Goal: Check status: Check status

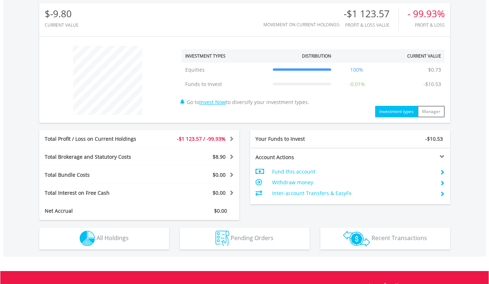
scroll to position [288, 0]
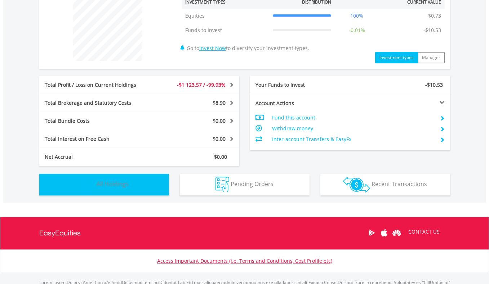
click at [144, 183] on button "Holdings All Holdings" at bounding box center [104, 185] width 130 height 22
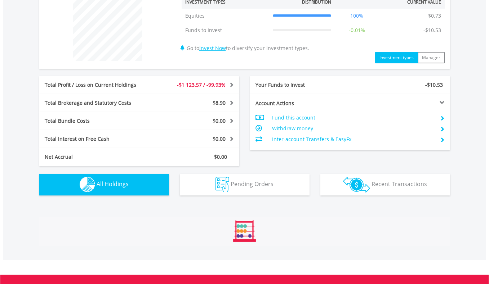
scroll to position [427, 0]
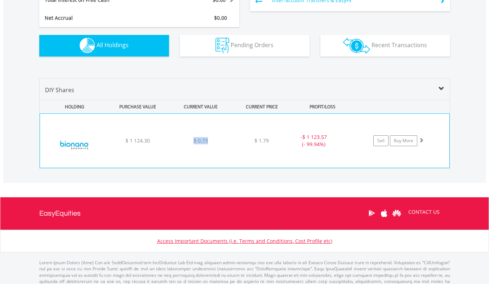
drag, startPoint x: 208, startPoint y: 142, endPoint x: 194, endPoint y: 144, distance: 14.6
click at [194, 144] on div "$ 0.73" at bounding box center [200, 140] width 61 height 7
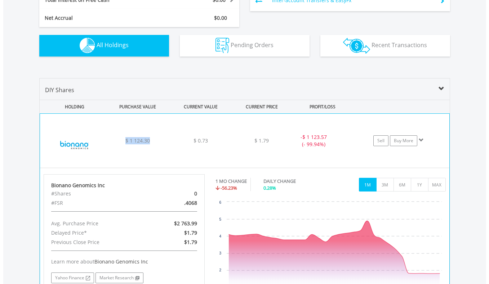
drag, startPoint x: 150, startPoint y: 142, endPoint x: 125, endPoint y: 144, distance: 24.6
click at [125, 144] on div "$ 1 124.30" at bounding box center [137, 140] width 61 height 7
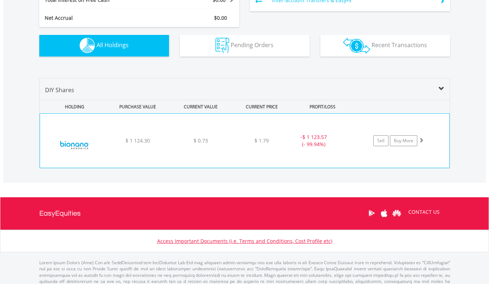
click at [197, 145] on div "﻿ Bionano Genomics Inc $ 1 124.30 $ 0.73 $ 1.79 - $ 1 123.57 (- 99.94%) Sell Bu…" at bounding box center [244, 141] width 409 height 54
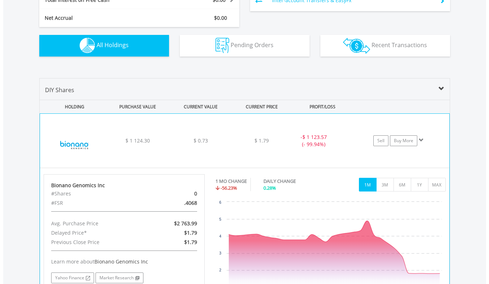
click at [202, 141] on span "$ 0.73" at bounding box center [201, 140] width 14 height 7
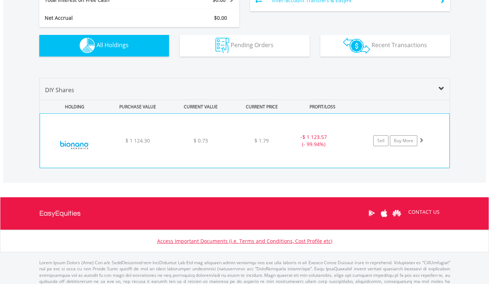
click at [262, 139] on span "$ 1.79" at bounding box center [261, 140] width 14 height 7
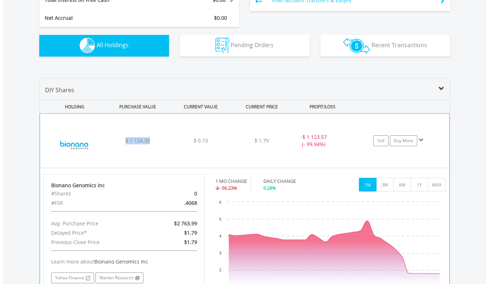
drag, startPoint x: 151, startPoint y: 142, endPoint x: 126, endPoint y: 146, distance: 25.9
click at [126, 146] on div "﻿ Bionano Genomics Inc $ 1 124.30 $ 0.73 $ 1.79 - $ 1 123.57 (- 99.94%) Sell Bu…" at bounding box center [244, 141] width 409 height 54
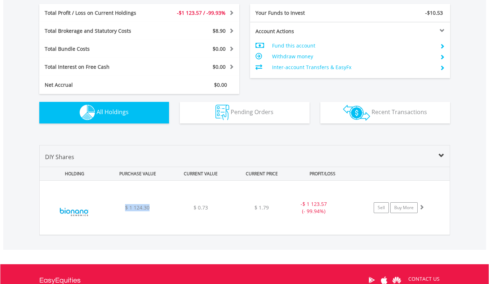
scroll to position [373, 0]
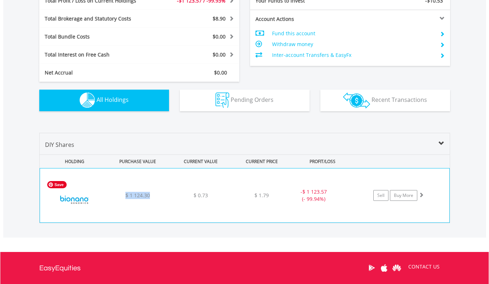
click at [82, 200] on img at bounding box center [75, 199] width 62 height 43
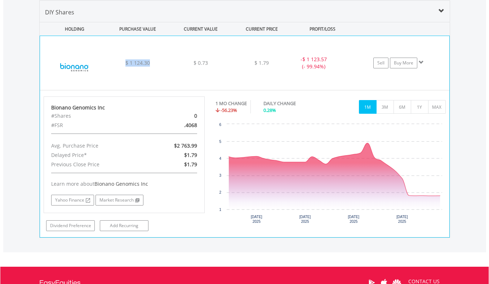
scroll to position [517, 0]
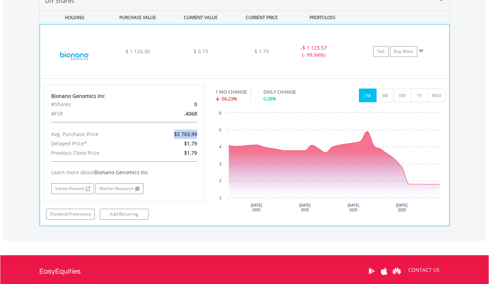
drag, startPoint x: 196, startPoint y: 134, endPoint x: 174, endPoint y: 136, distance: 22.5
click at [174, 136] on span "$2 763.99" at bounding box center [185, 134] width 23 height 7
copy span "$2 763.99"
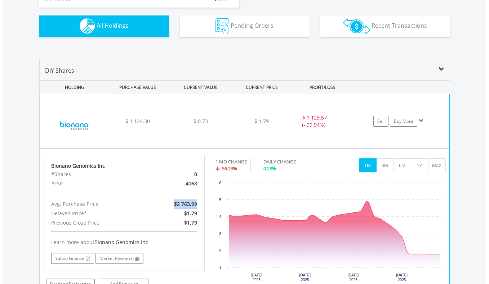
scroll to position [445, 0]
